Goal: Use online tool/utility: Use online tool/utility

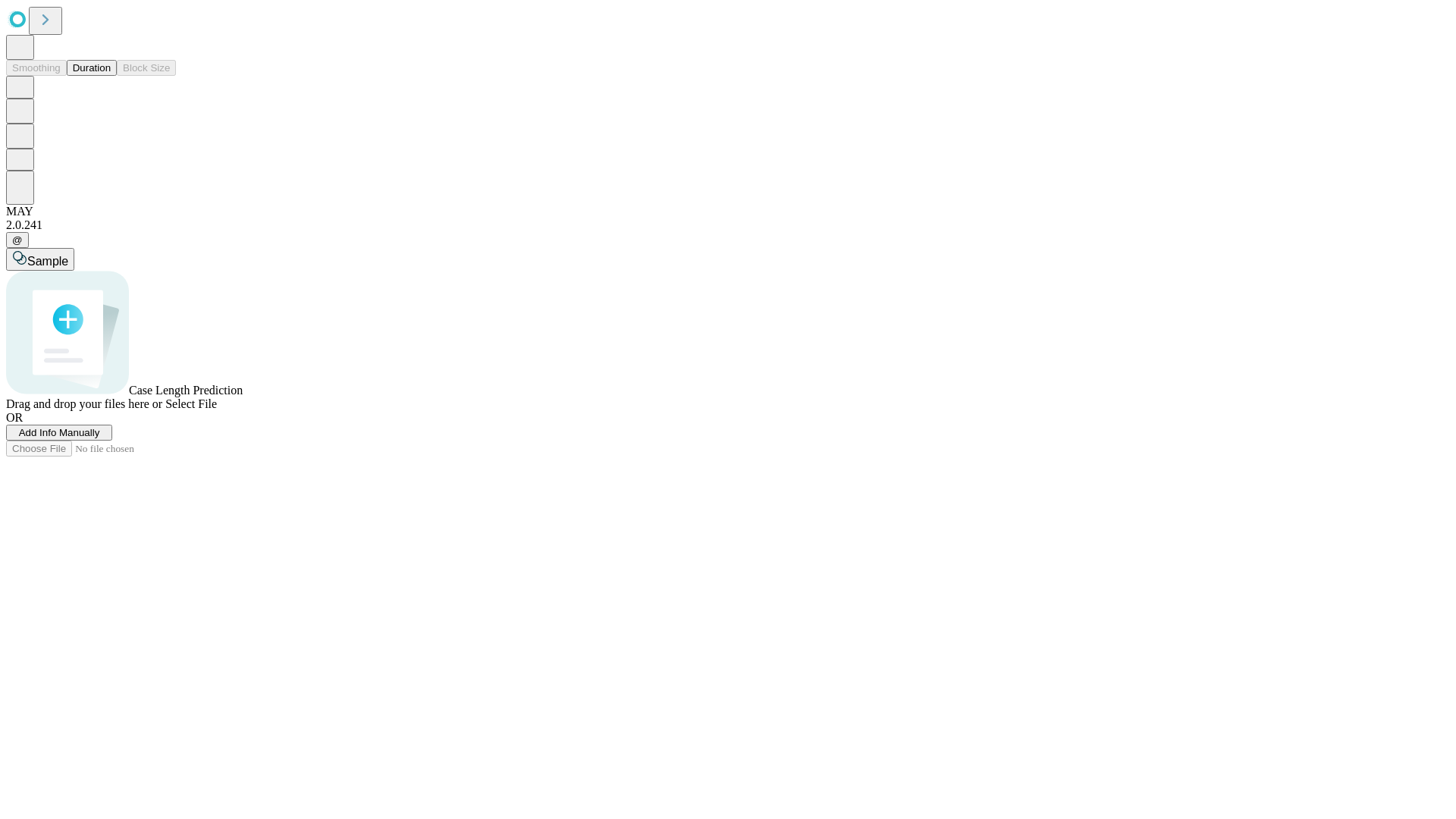
click at [111, 76] on button "Duration" at bounding box center [92, 67] width 50 height 16
click at [68, 255] on span "Sample" at bounding box center [48, 261] width 41 height 13
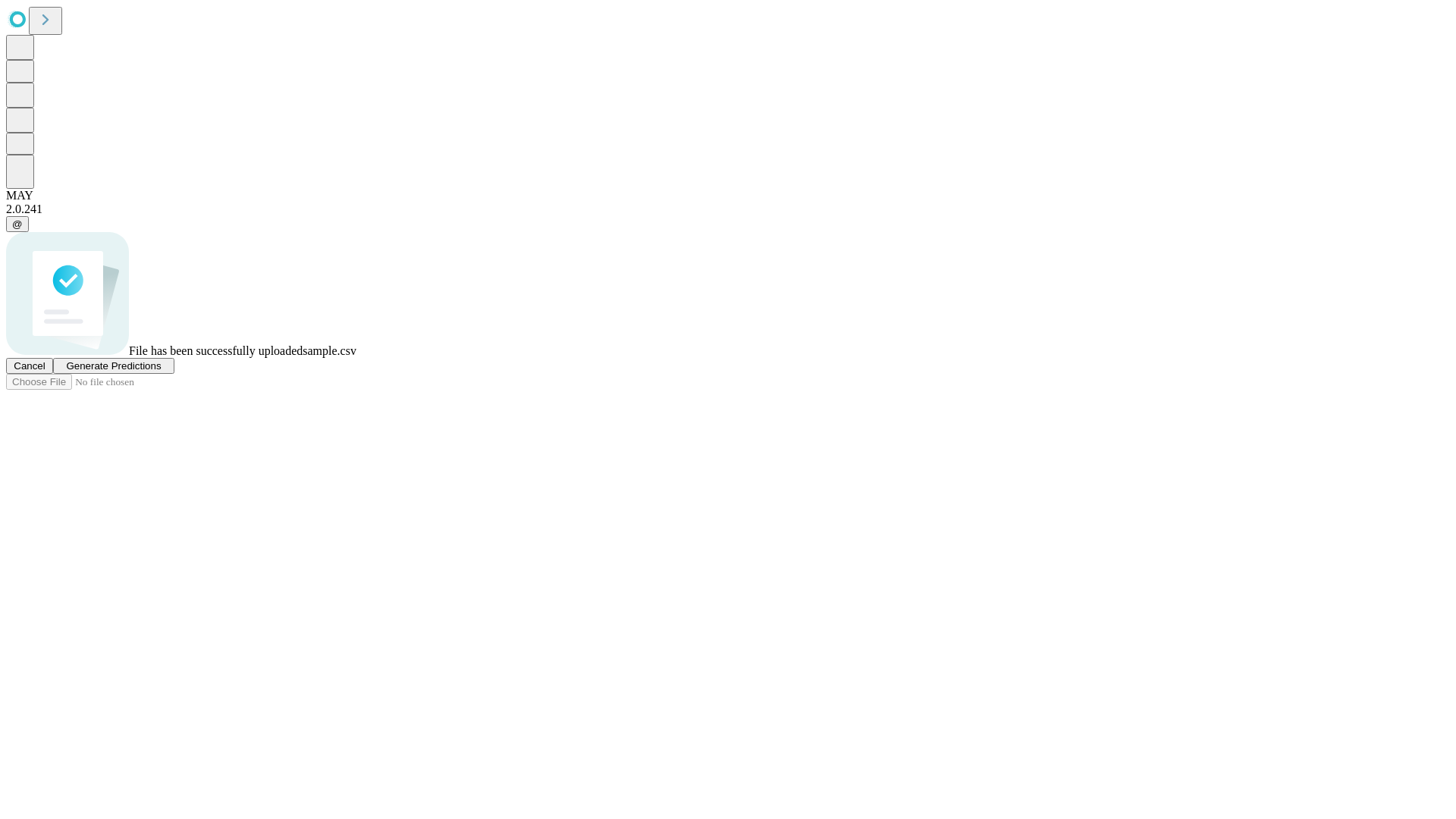
click at [161, 372] on span "Generate Predictions" at bounding box center [114, 366] width 95 height 11
